Goal: Task Accomplishment & Management: Manage account settings

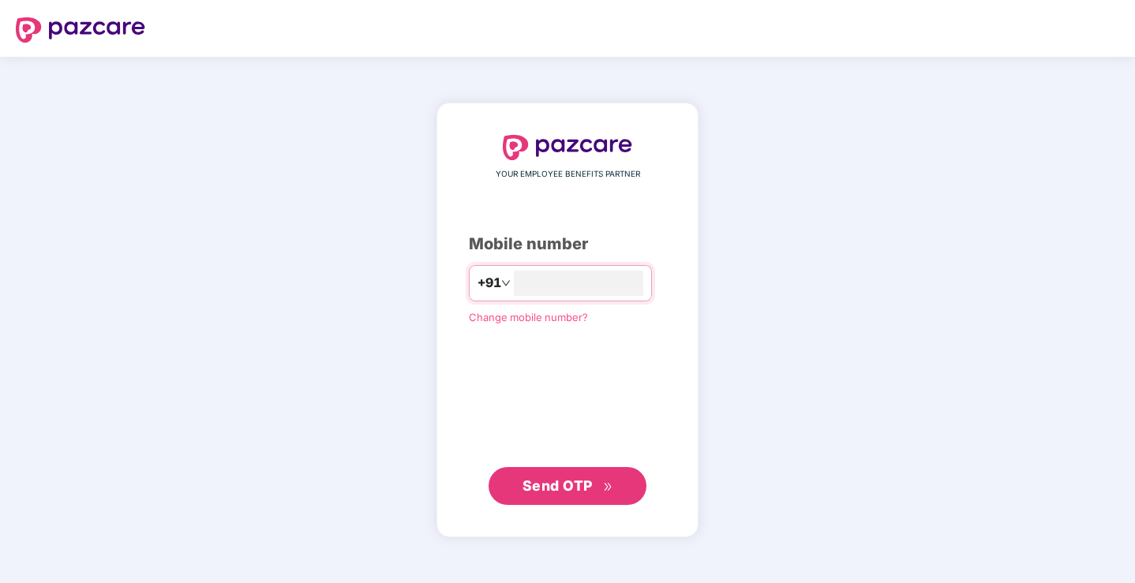
type input "**********"
click at [573, 489] on span "Send OTP" at bounding box center [558, 485] width 70 height 17
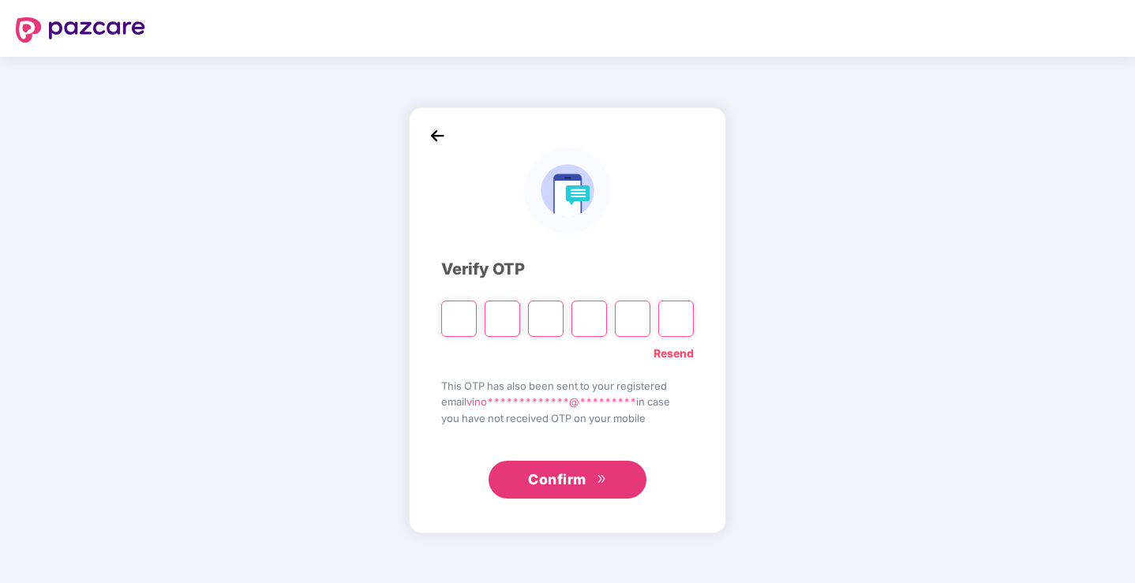
type input "*"
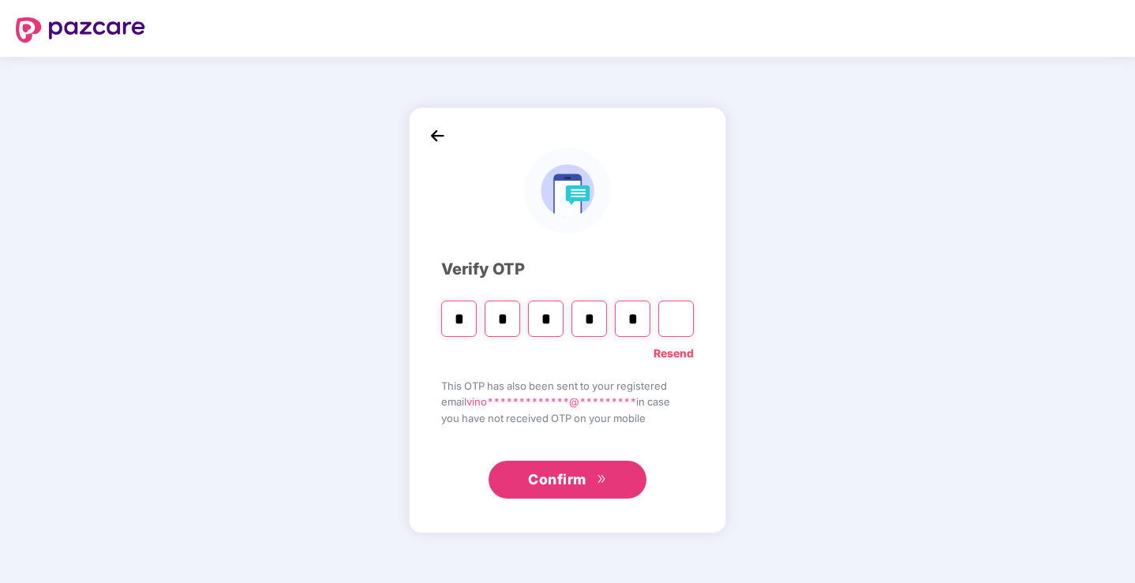
type input "*"
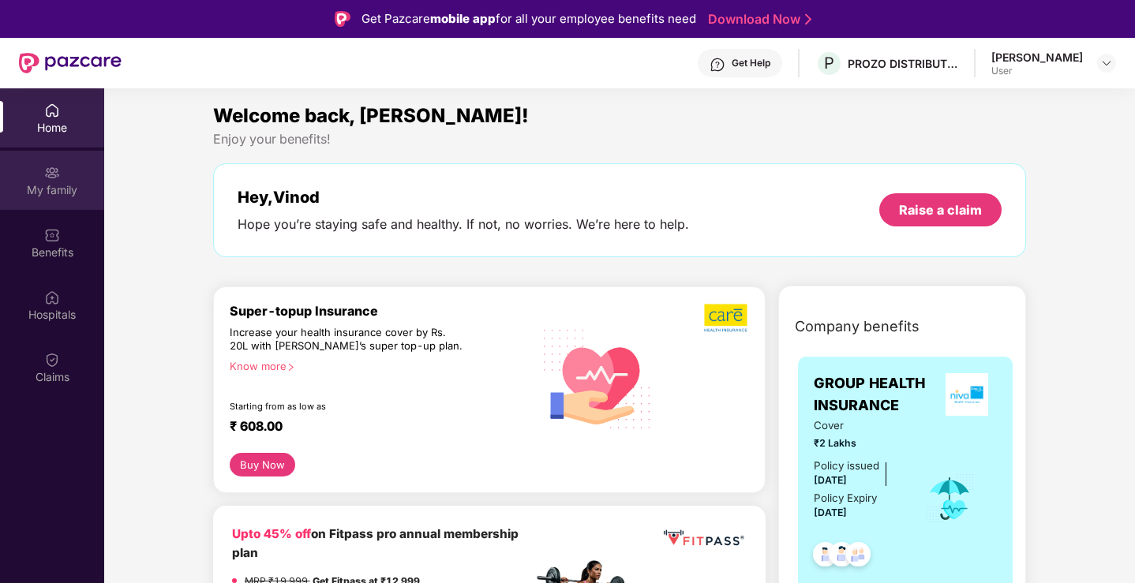
click at [65, 195] on div "My family" at bounding box center [52, 190] width 104 height 16
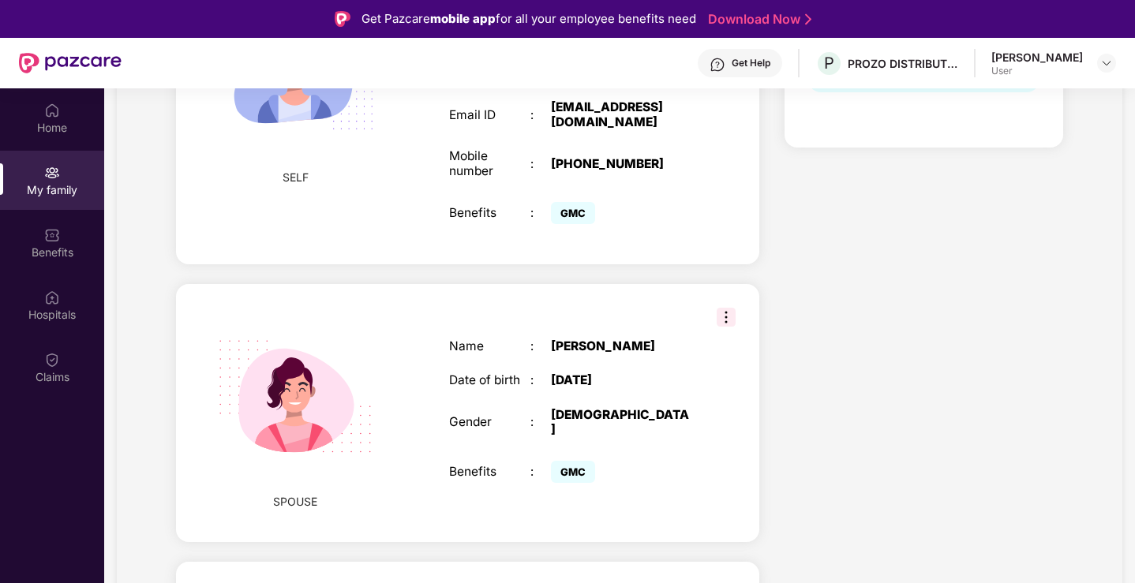
scroll to position [386, 0]
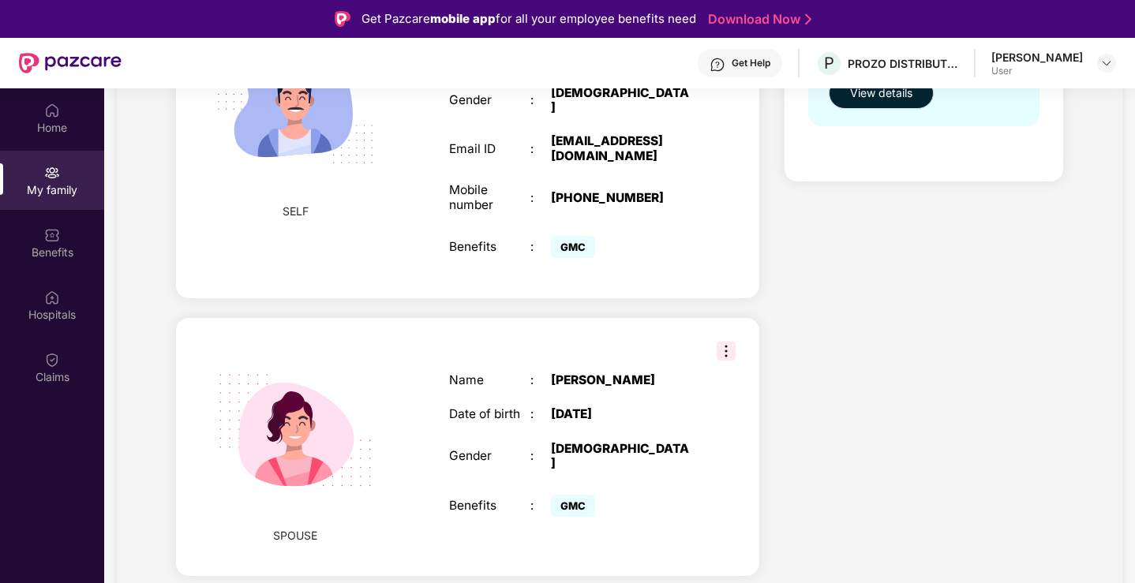
click at [726, 342] on img at bounding box center [726, 351] width 19 height 19
click at [815, 333] on div "Health Cover cover ₹2 Lakhs Policy issued [DATE] Policy Expiry [DATE] Enabled f…" at bounding box center [924, 337] width 304 height 1073
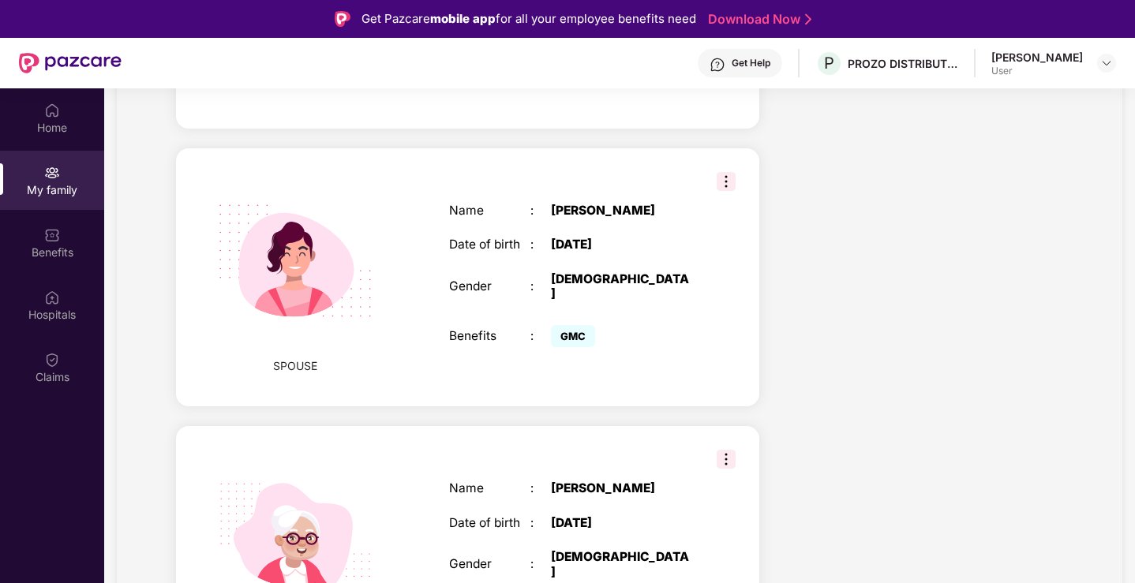
scroll to position [623, 0]
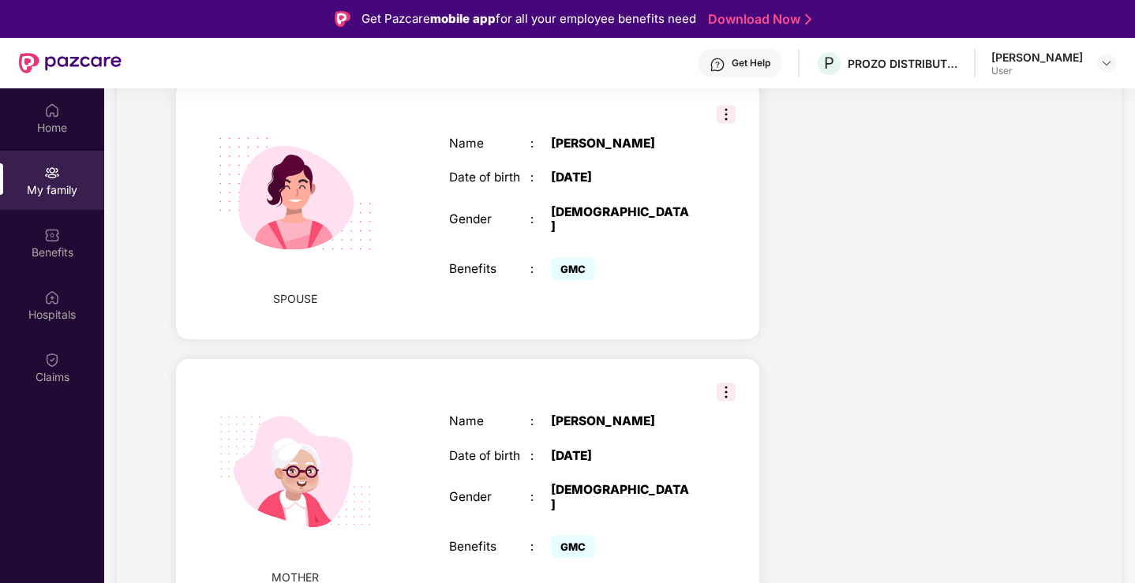
click at [730, 383] on img at bounding box center [726, 392] width 19 height 19
click at [795, 377] on div "Health Cover cover ₹2 Lakhs Policy issued [DATE] Policy Expiry [DATE] Enabled f…" at bounding box center [924, 100] width 304 height 1073
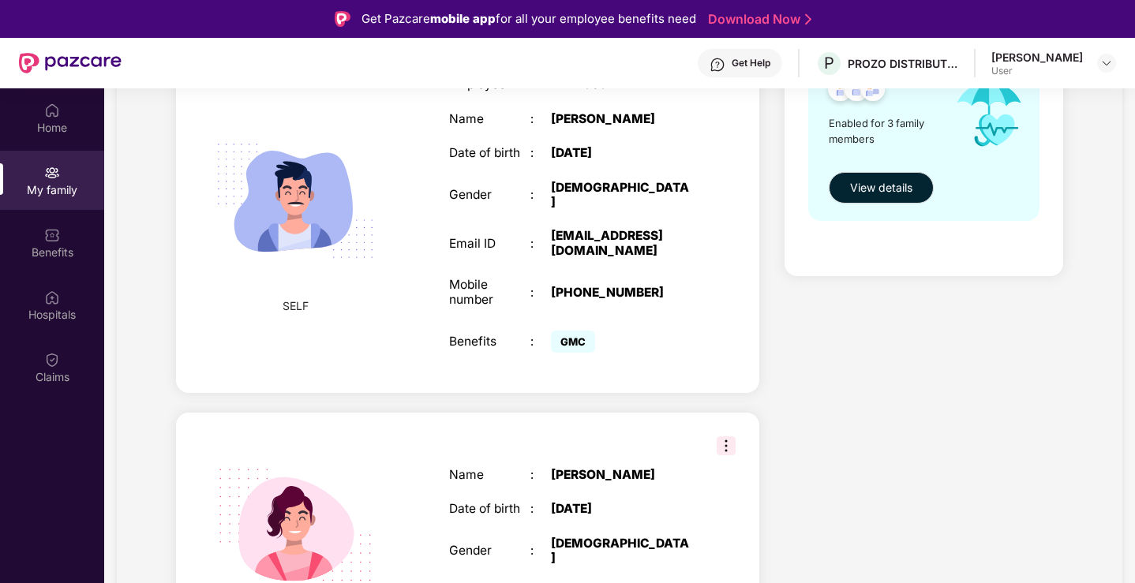
scroll to position [228, 0]
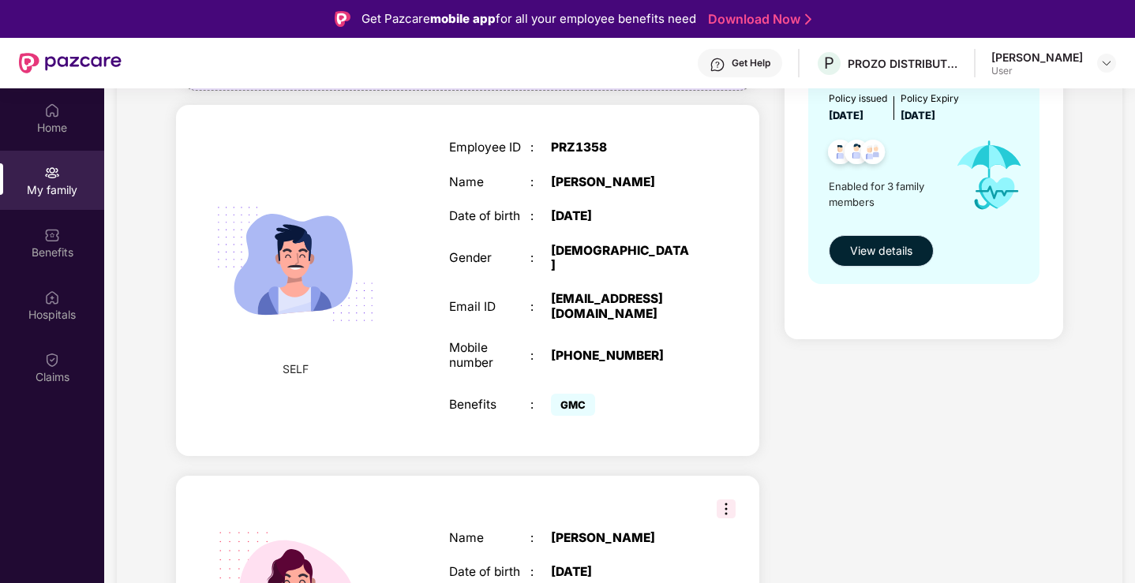
click at [864, 248] on span "View details" at bounding box center [881, 250] width 62 height 17
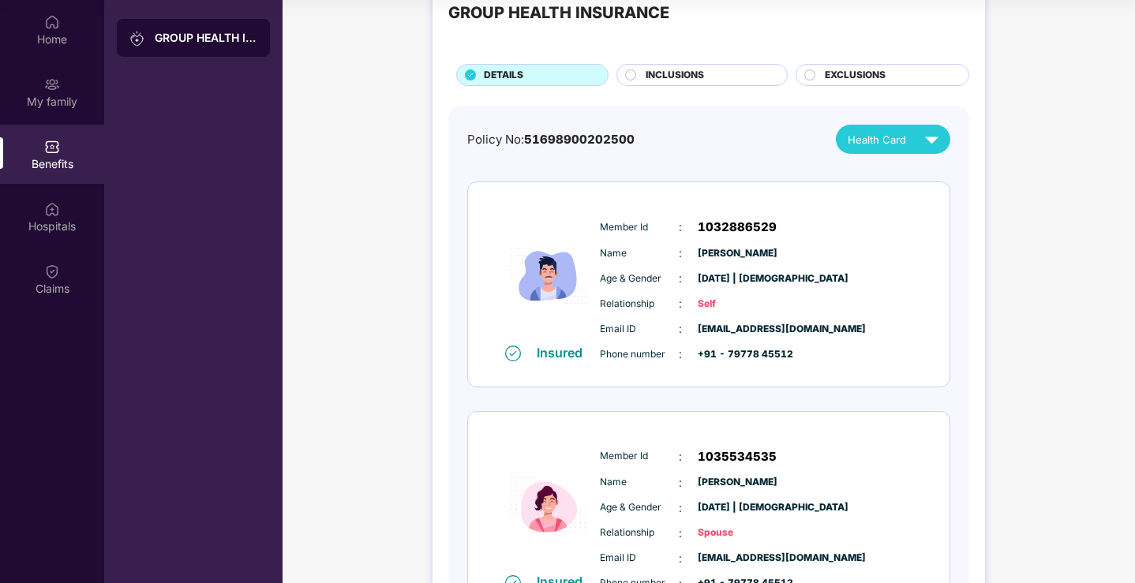
scroll to position [16, 0]
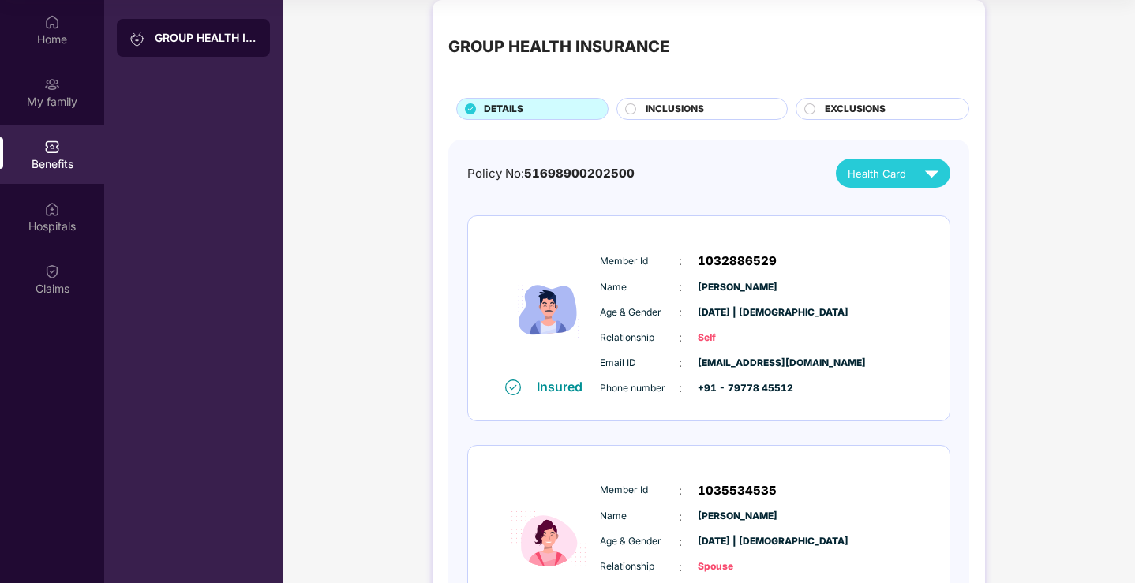
click at [646, 107] on span "INCLUSIONS" at bounding box center [675, 109] width 58 height 15
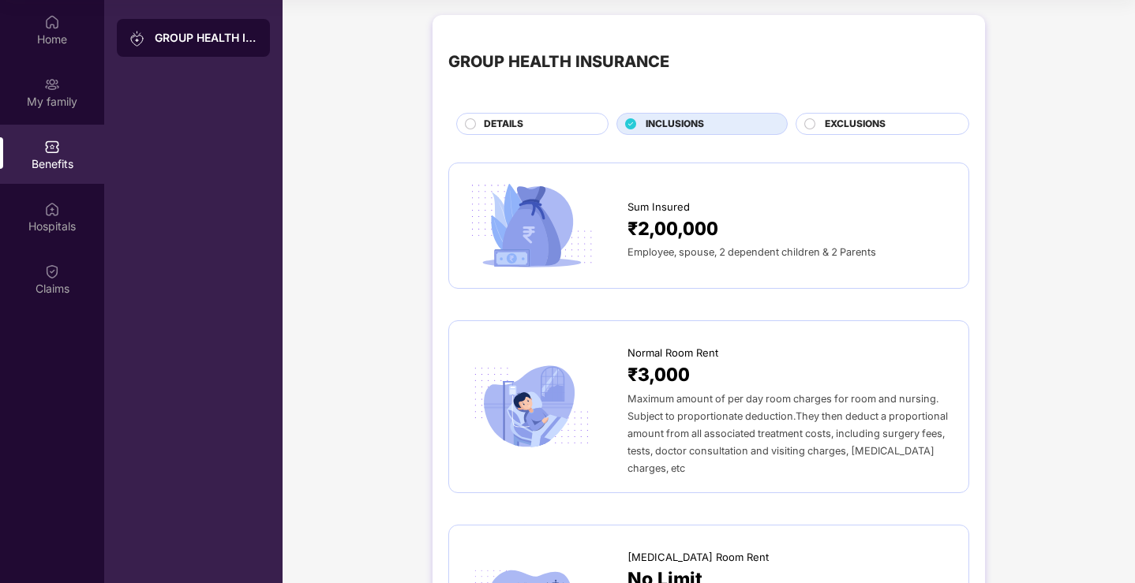
scroll to position [0, 0]
click at [855, 127] on span "EXCLUSIONS" at bounding box center [855, 125] width 61 height 15
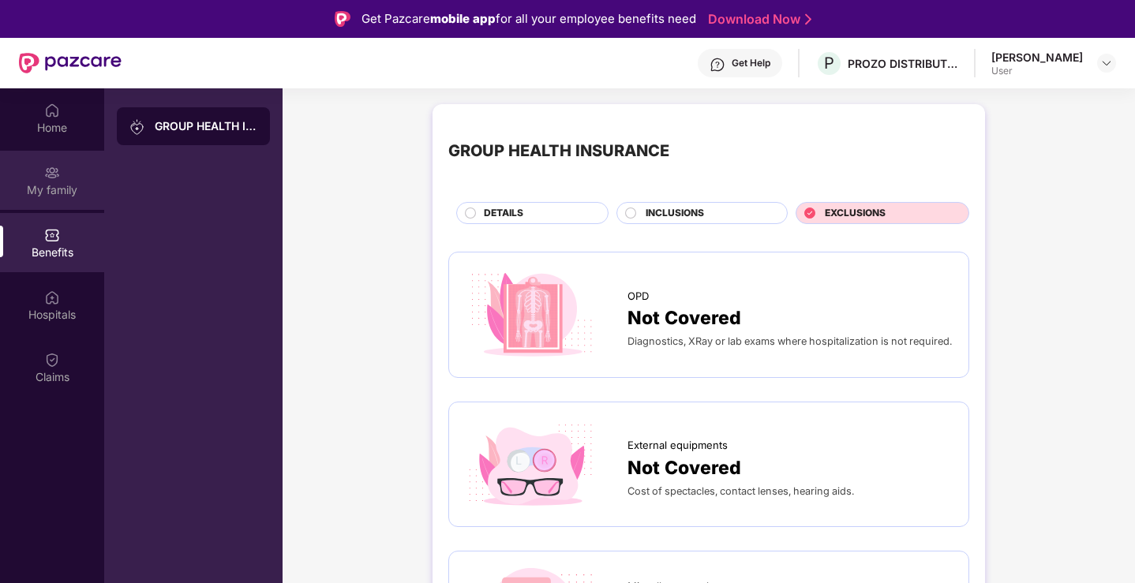
click at [60, 190] on div "My family" at bounding box center [52, 190] width 104 height 16
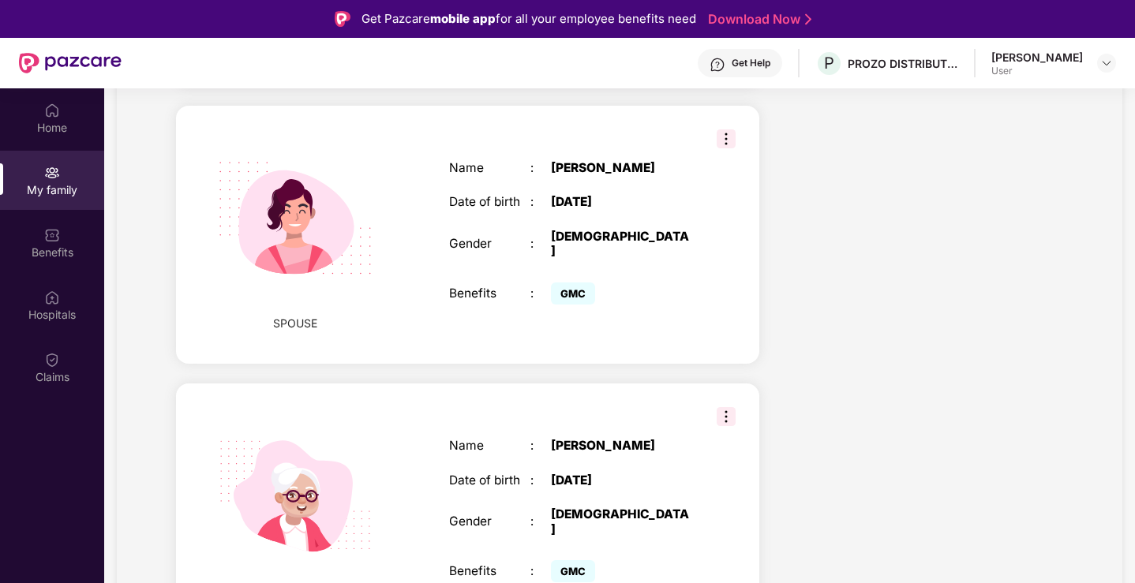
scroll to position [623, 0]
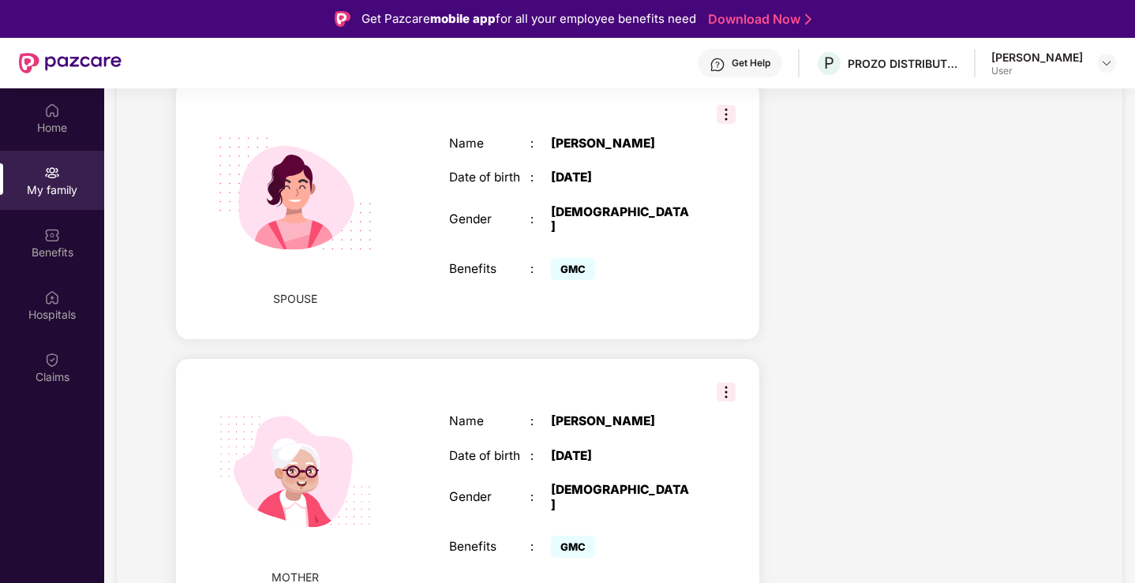
click at [727, 383] on img at bounding box center [726, 392] width 19 height 19
click at [757, 409] on span "Remove" at bounding box center [762, 410] width 42 height 17
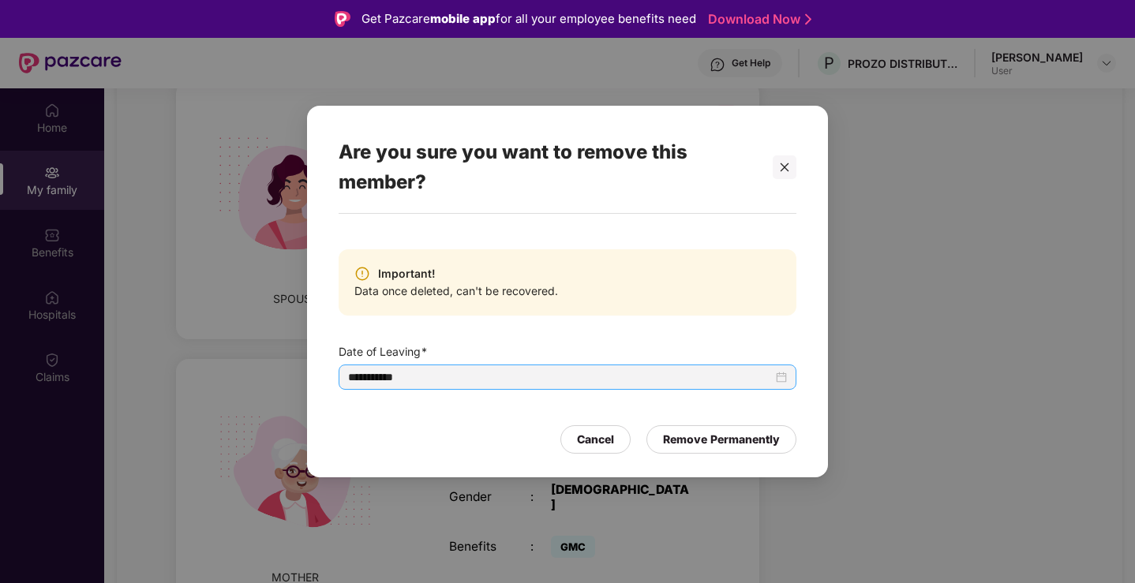
click at [777, 377] on div "**********" at bounding box center [567, 377] width 439 height 17
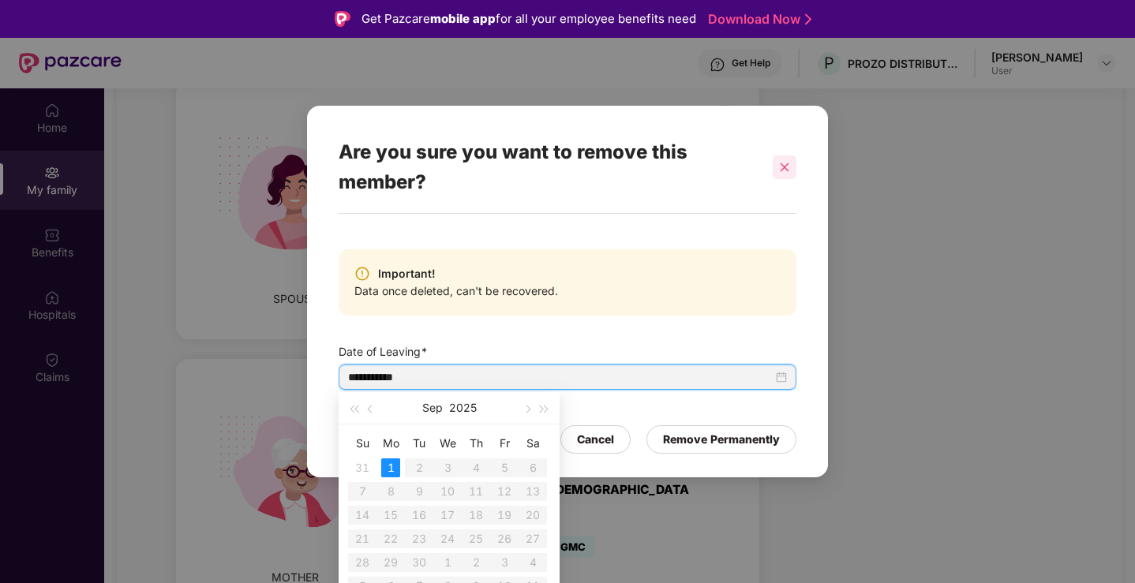
click at [784, 164] on icon "close" at bounding box center [784, 167] width 11 height 11
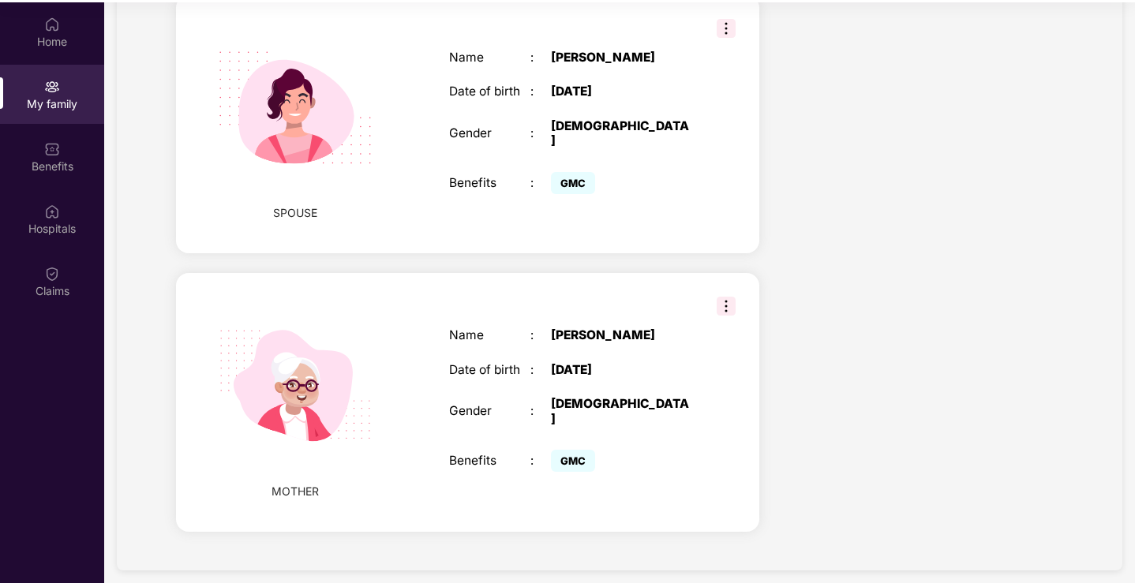
scroll to position [88, 0]
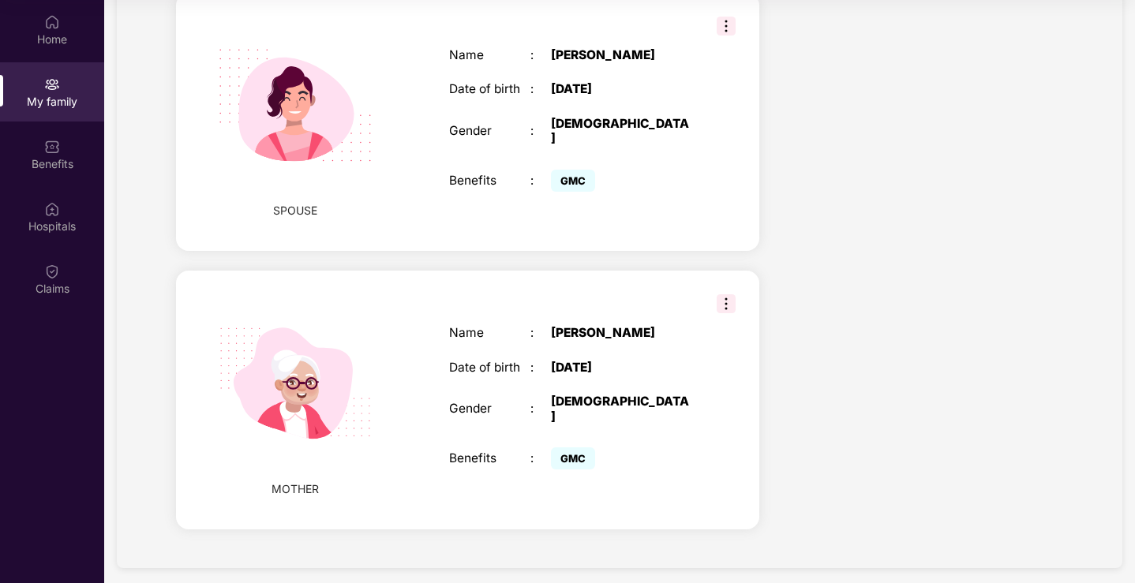
click at [721, 294] on img at bounding box center [726, 303] width 19 height 19
click at [757, 327] on span "Remove" at bounding box center [762, 321] width 42 height 17
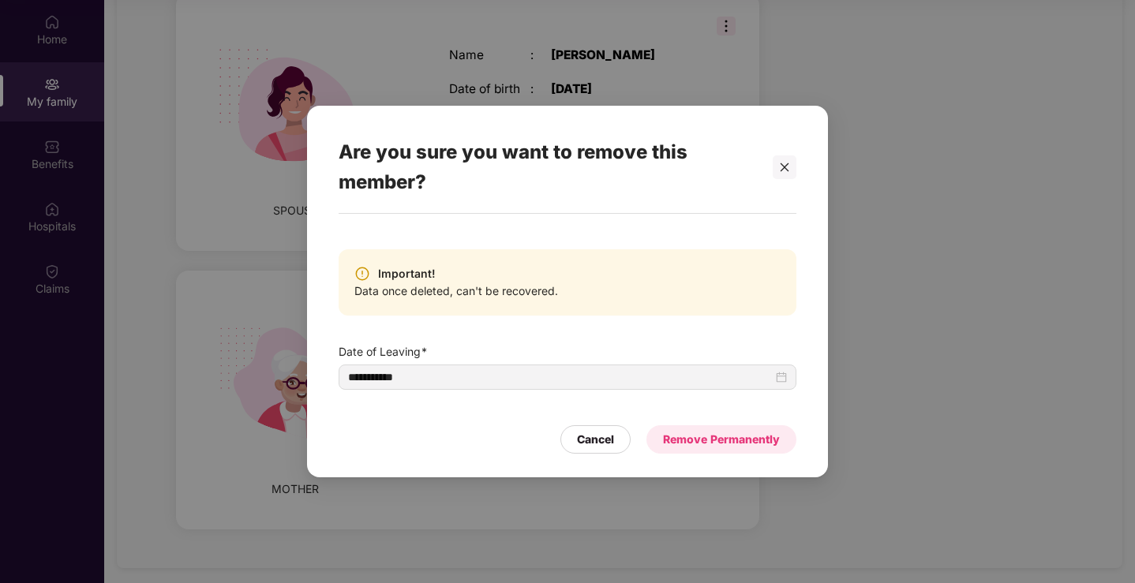
click at [728, 438] on div "Remove Permanently" at bounding box center [721, 439] width 117 height 17
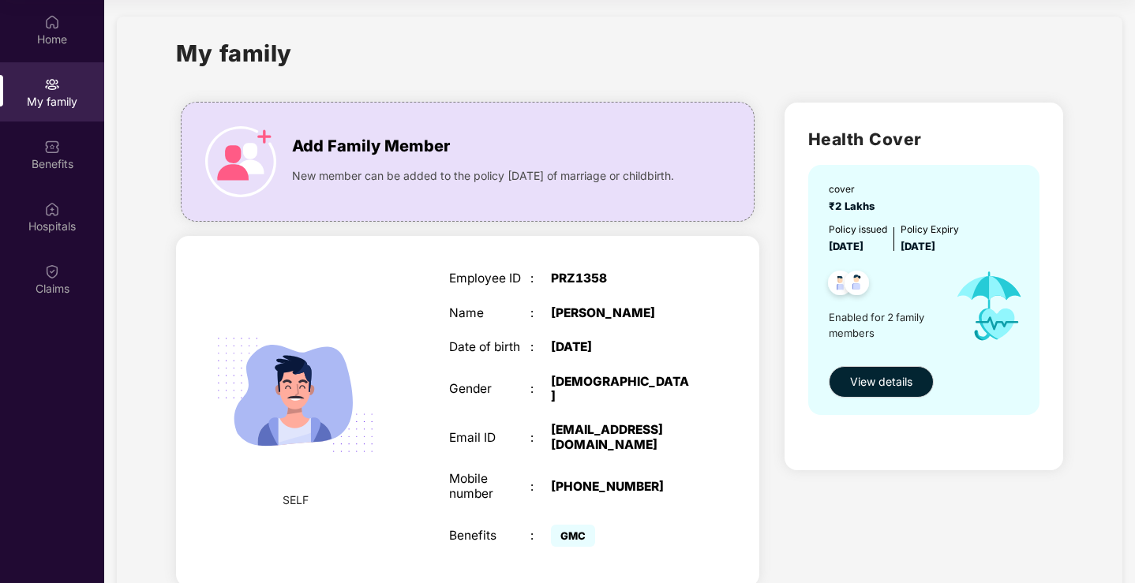
scroll to position [0, 0]
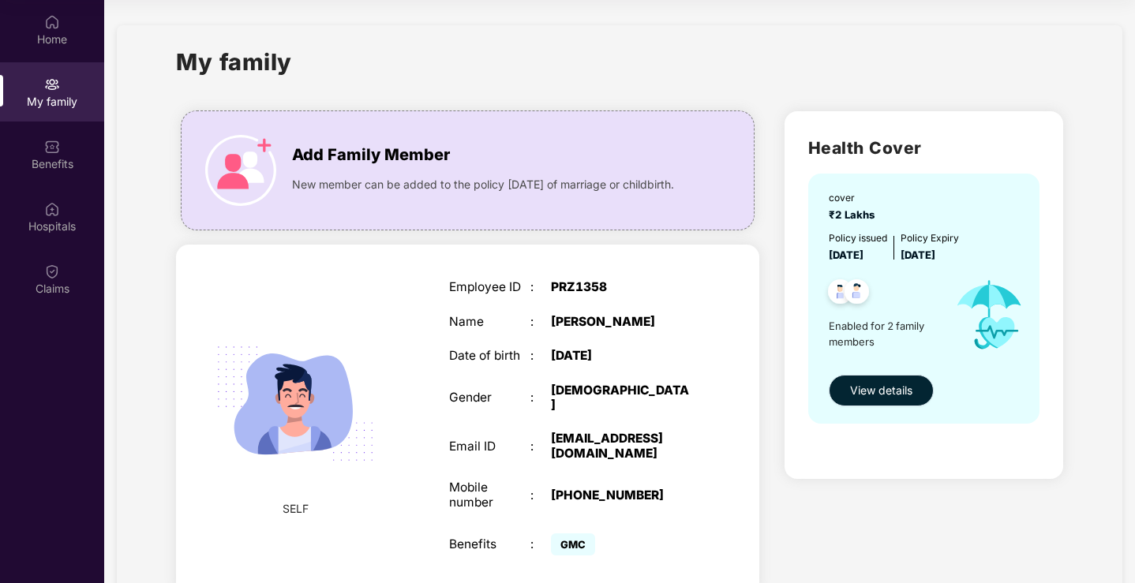
click at [917, 384] on button "View details" at bounding box center [881, 391] width 105 height 32
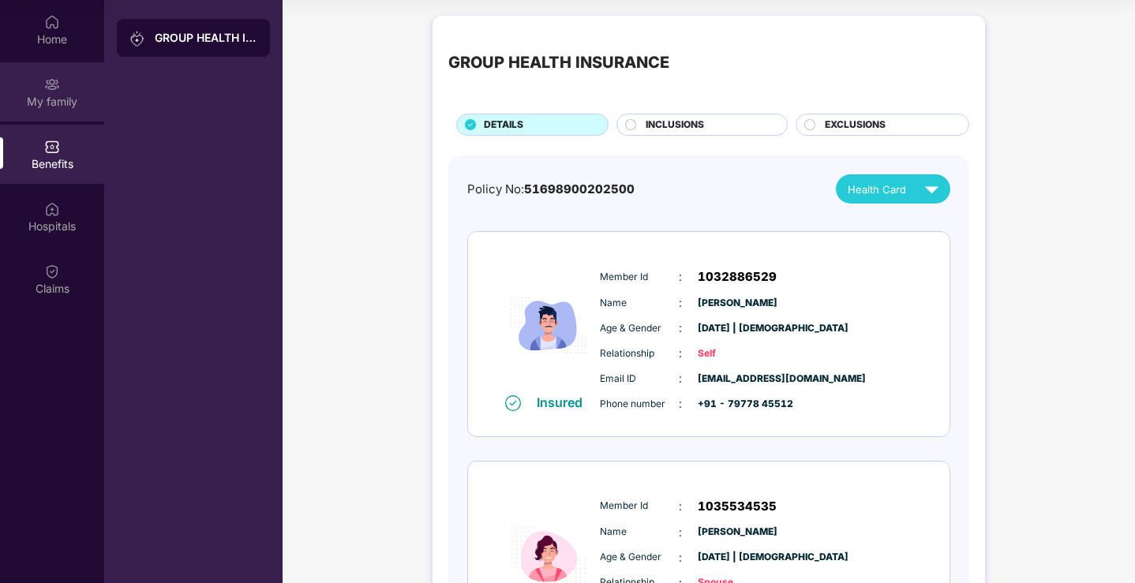
click at [58, 92] on div "My family" at bounding box center [52, 91] width 104 height 59
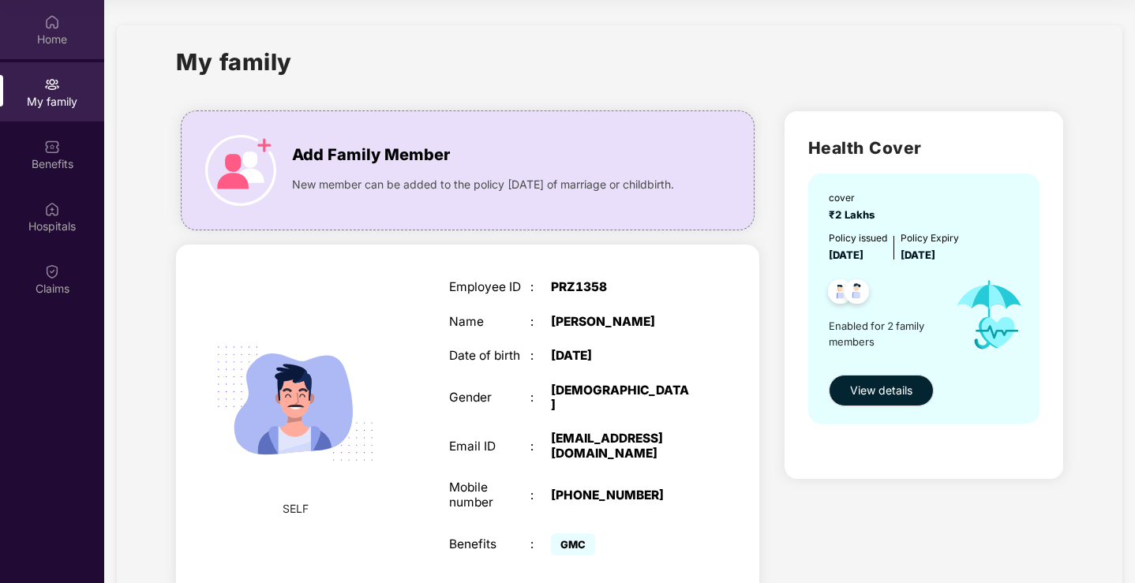
click at [53, 27] on img at bounding box center [52, 22] width 16 height 16
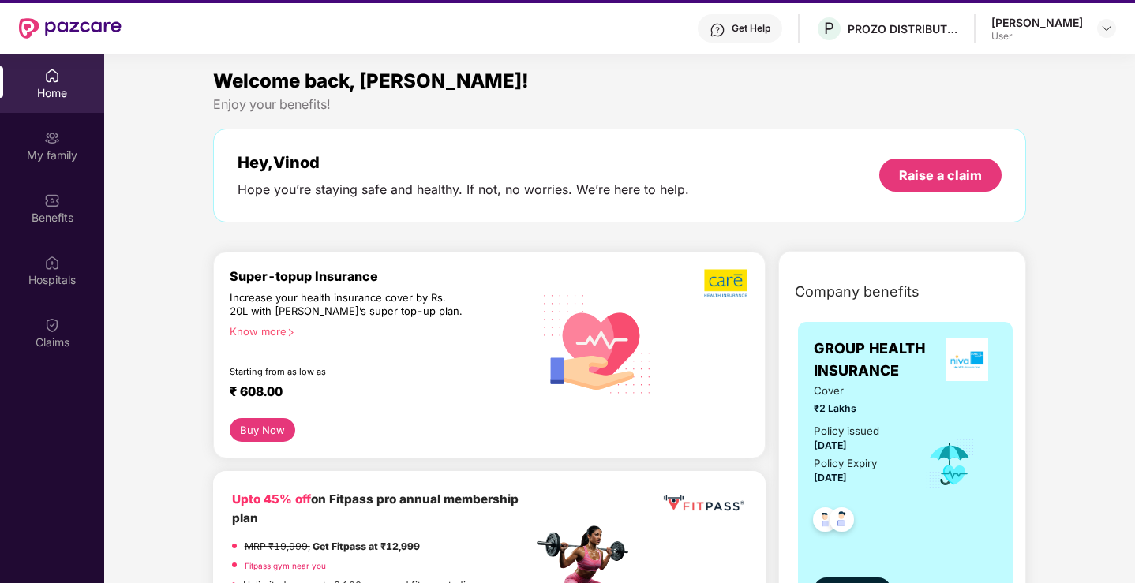
scroll to position [9, 0]
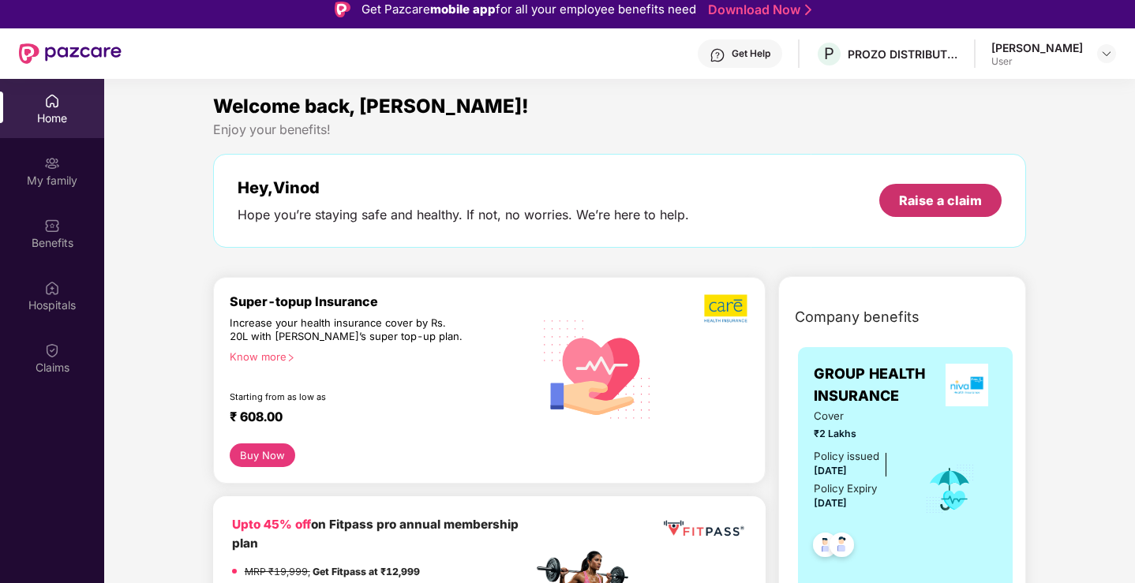
click at [914, 198] on div "Raise a claim" at bounding box center [940, 200] width 83 height 17
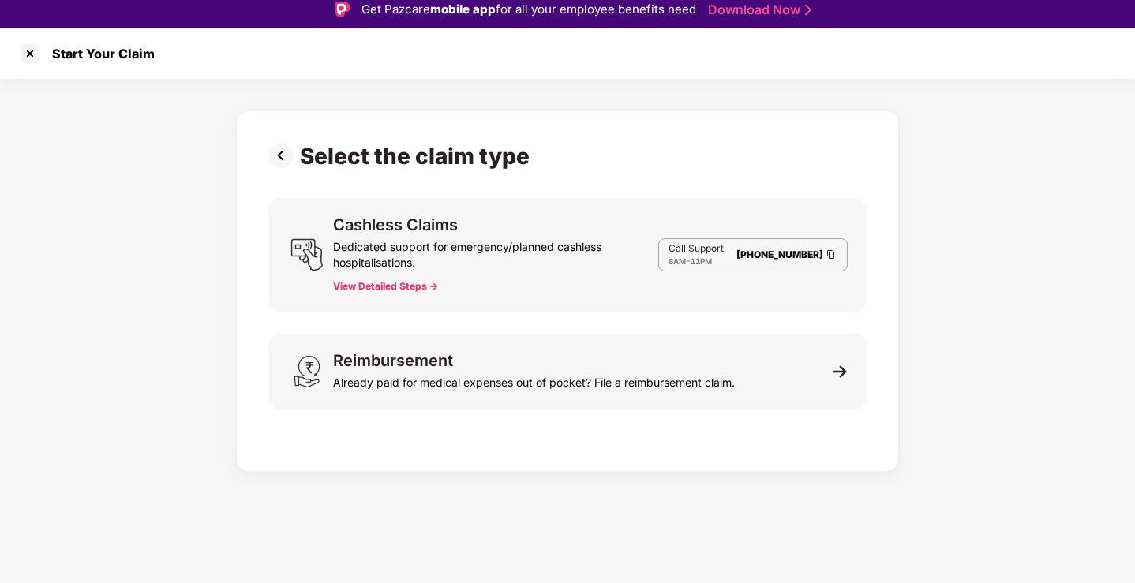
click at [927, 306] on div "Select the claim type Cashless Claims Dedicated support for emergency/planned c…" at bounding box center [567, 275] width 1135 height 393
click at [28, 56] on div at bounding box center [29, 53] width 25 height 25
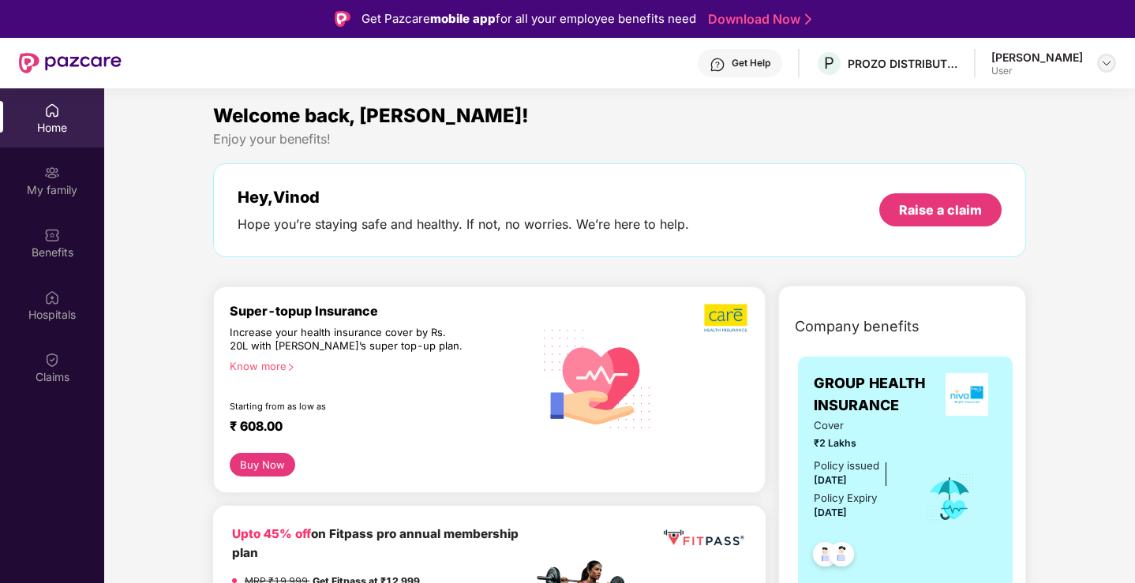
click at [1107, 62] on img at bounding box center [1106, 63] width 13 height 13
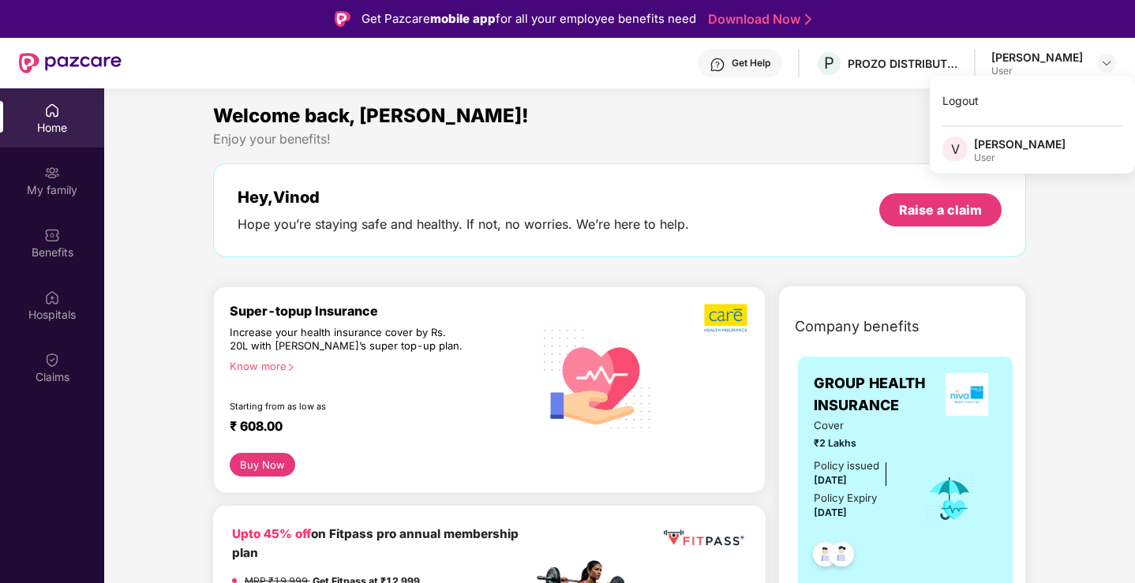
click at [722, 122] on div "Welcome back, [PERSON_NAME]!" at bounding box center [620, 116] width 814 height 30
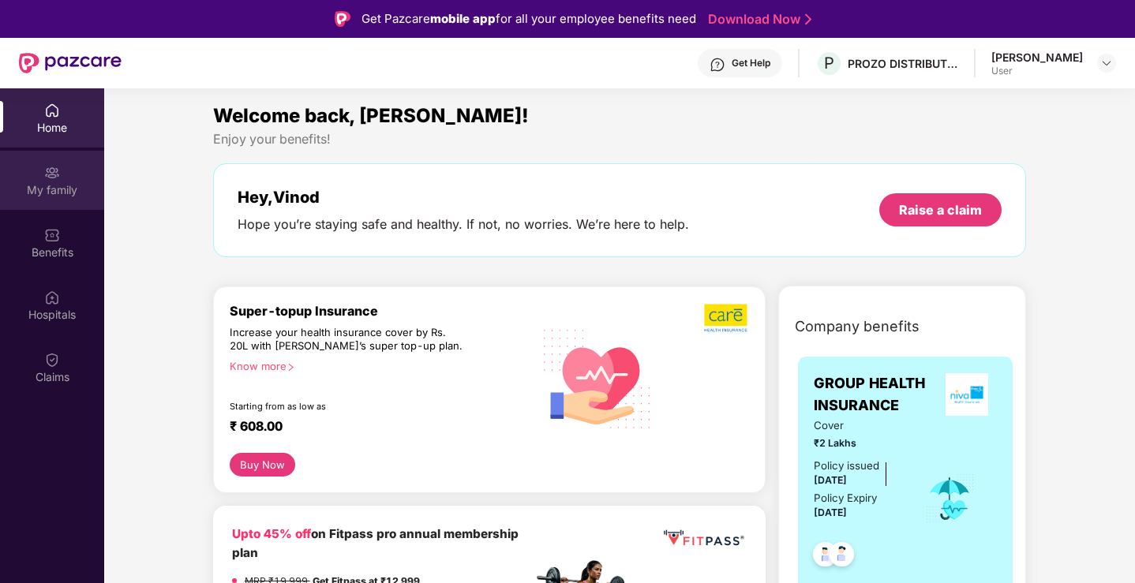
click at [58, 188] on div "My family" at bounding box center [52, 190] width 104 height 16
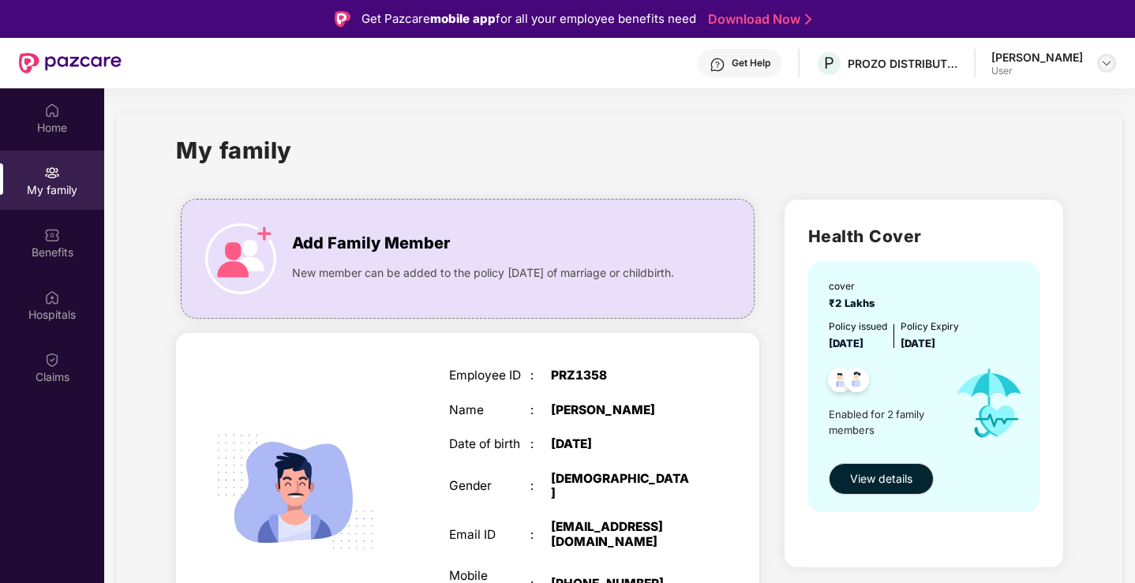
click at [1111, 61] on img at bounding box center [1106, 63] width 13 height 13
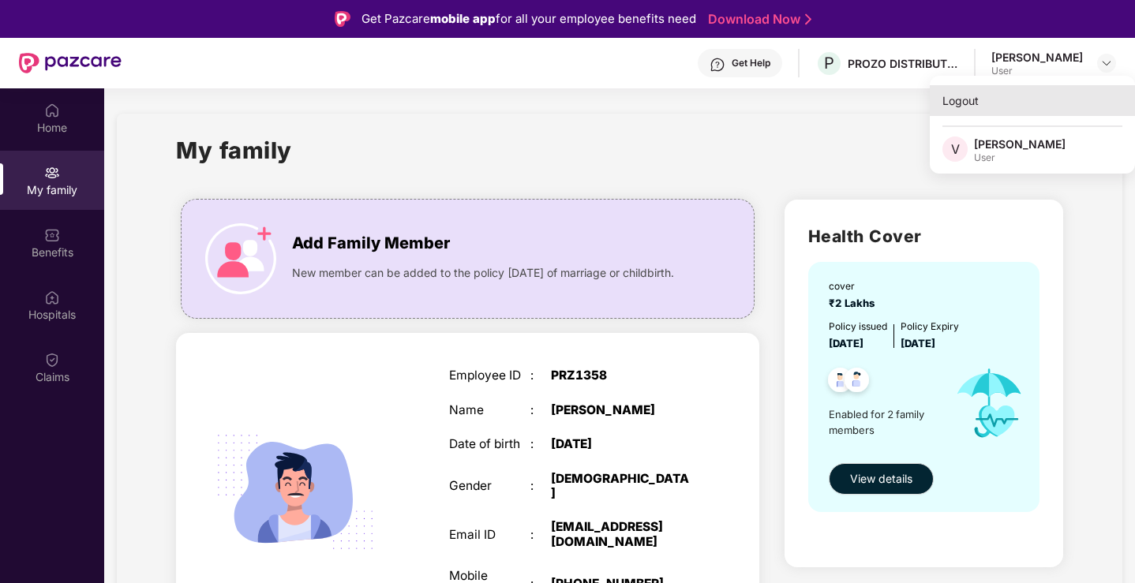
click at [961, 102] on div "Logout" at bounding box center [1032, 100] width 205 height 31
